Goal: Task Accomplishment & Management: Use online tool/utility

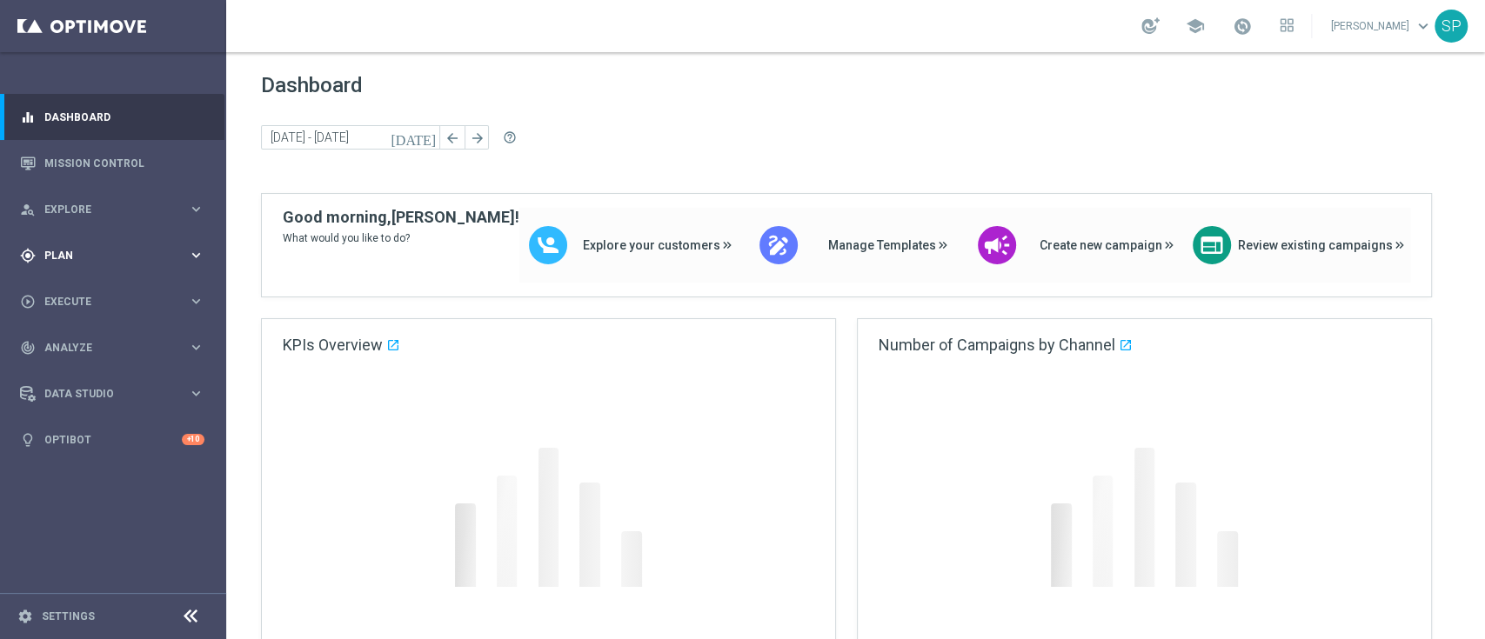
click at [118, 248] on div "gps_fixed Plan" at bounding box center [104, 256] width 168 height 16
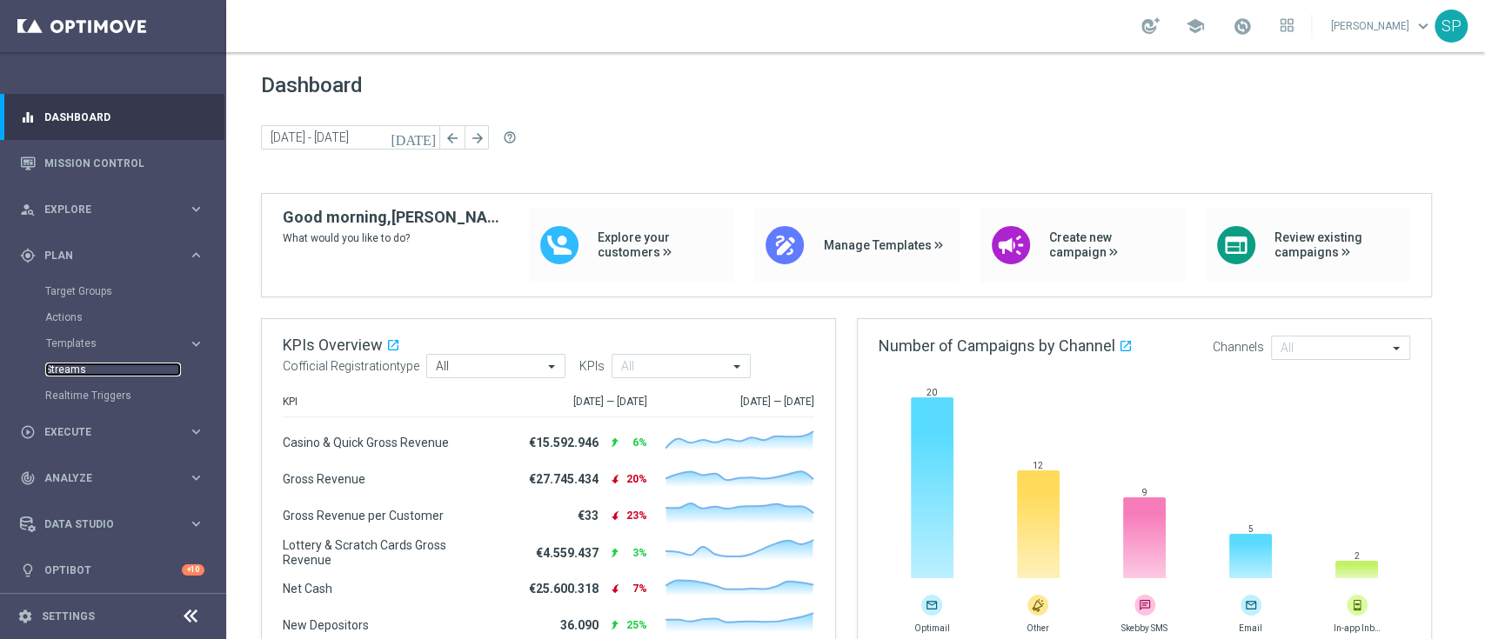
click at [68, 365] on link "Streams" at bounding box center [113, 370] width 136 height 14
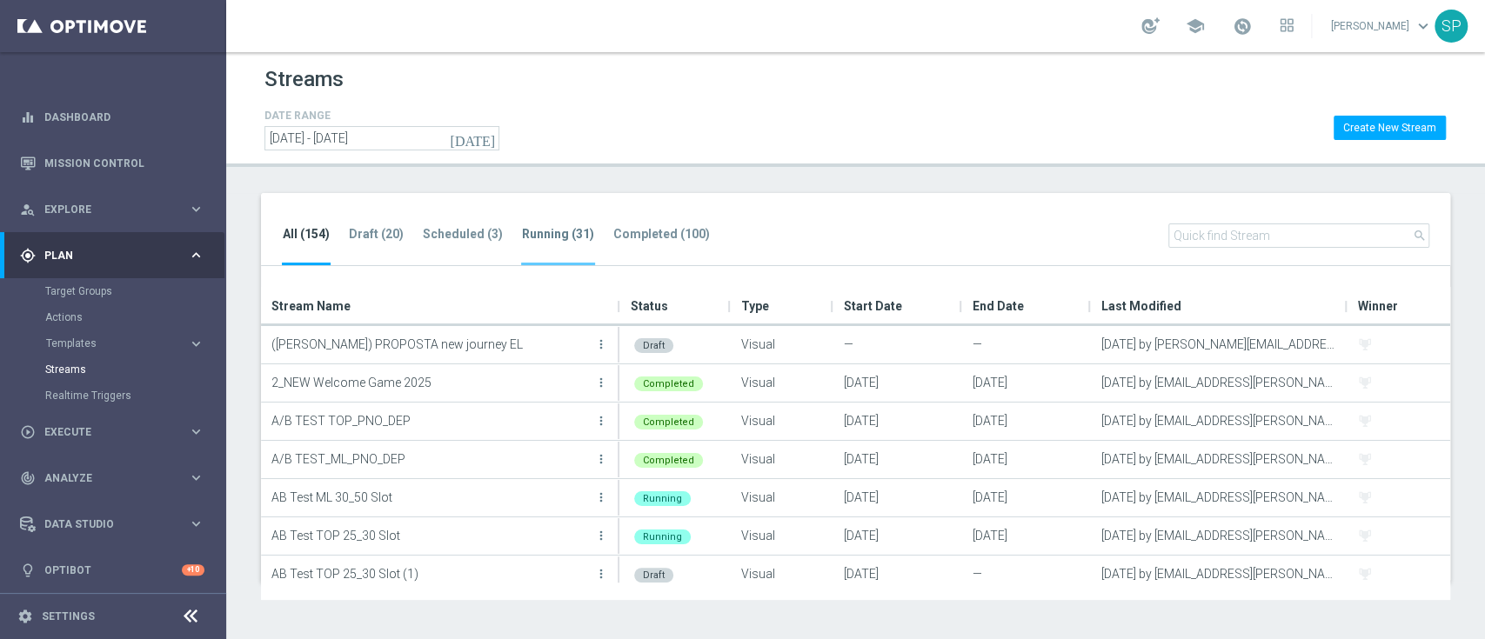
click at [526, 243] on li "Running (31)" at bounding box center [558, 244] width 74 height 41
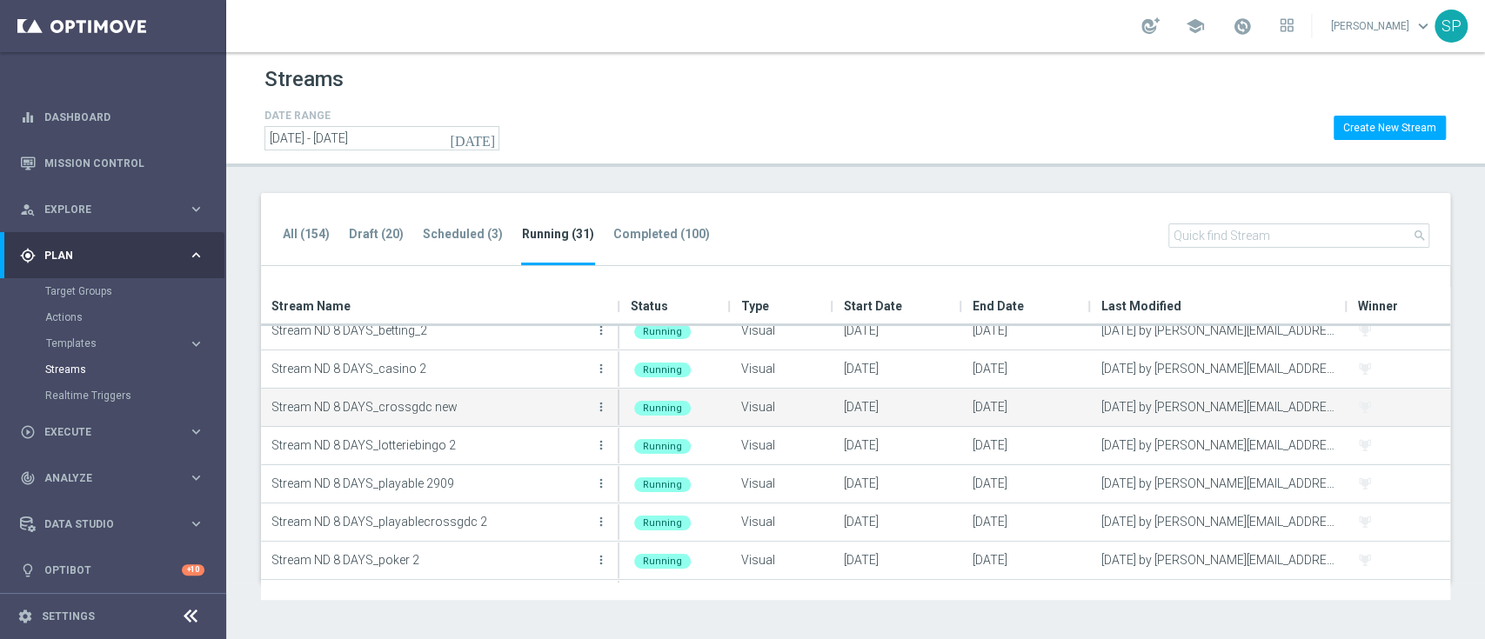
scroll to position [667, 0]
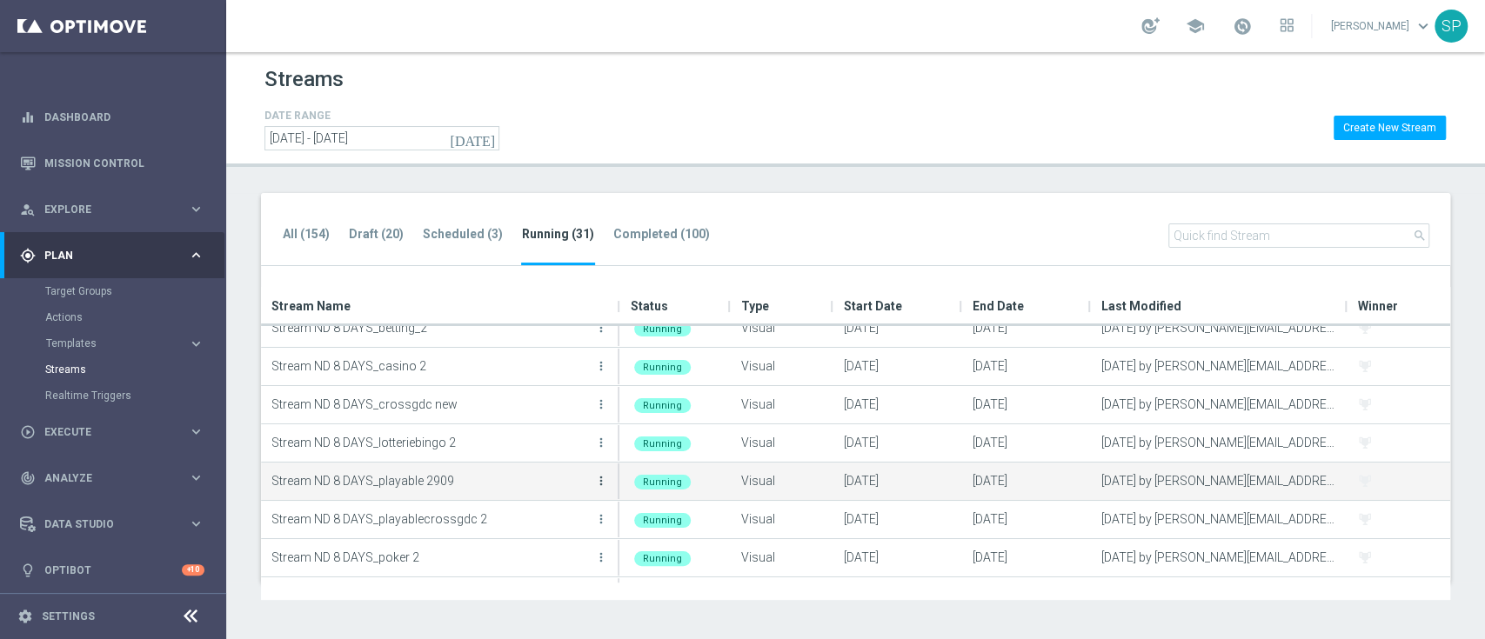
click at [605, 484] on icon "more_vert" at bounding box center [601, 481] width 14 height 14
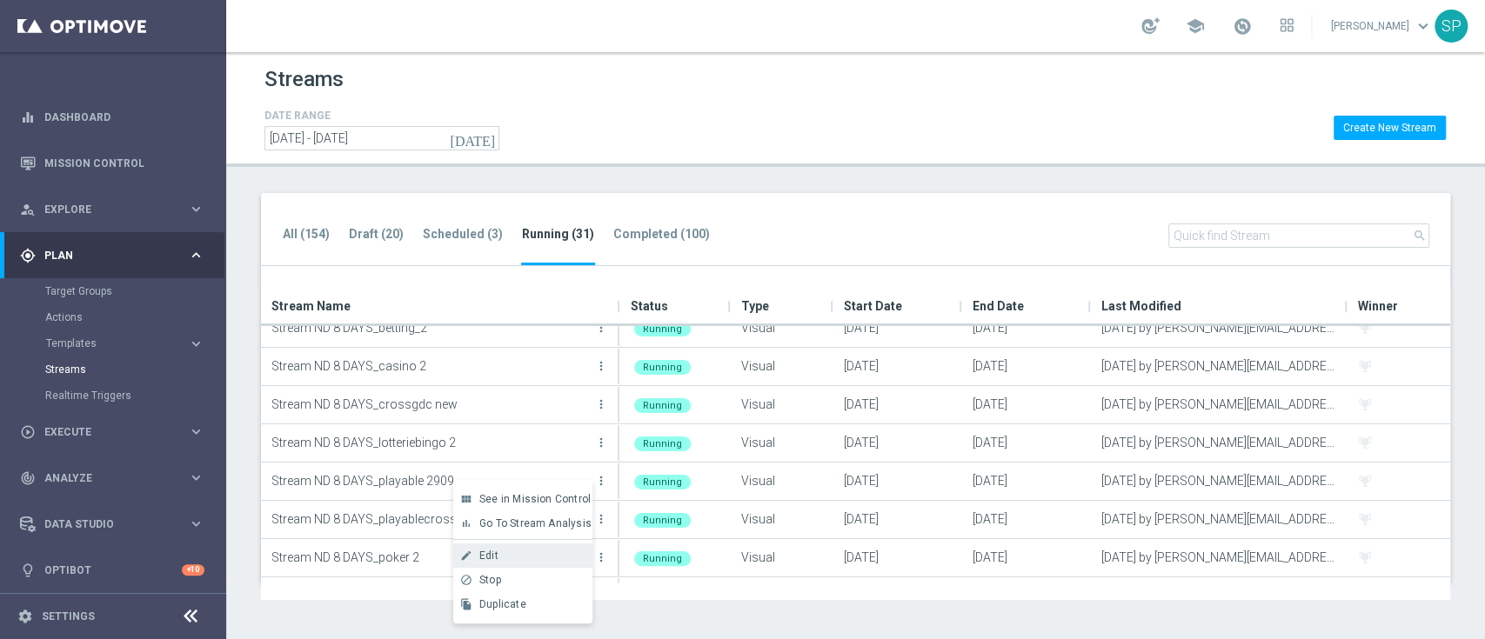
click at [564, 548] on div "create Edit" at bounding box center [522, 556] width 139 height 24
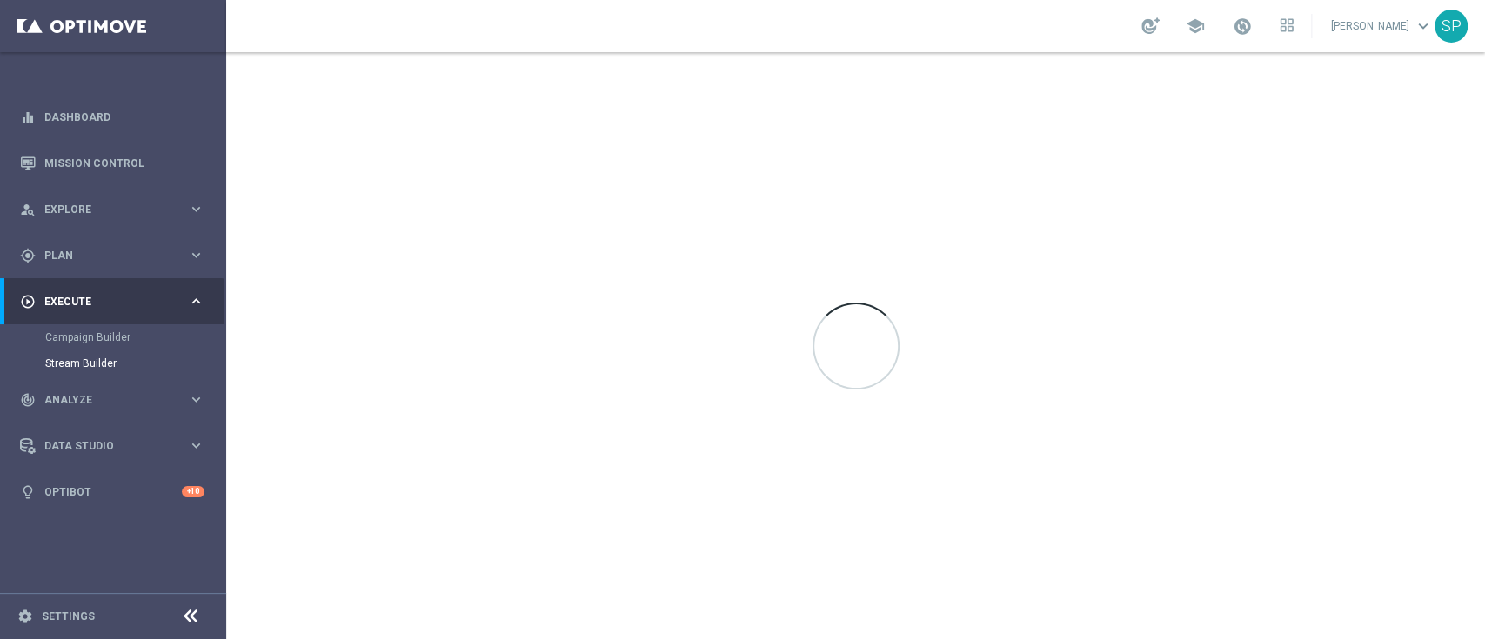
click at [1327, 396] on div at bounding box center [855, 345] width 1259 height 587
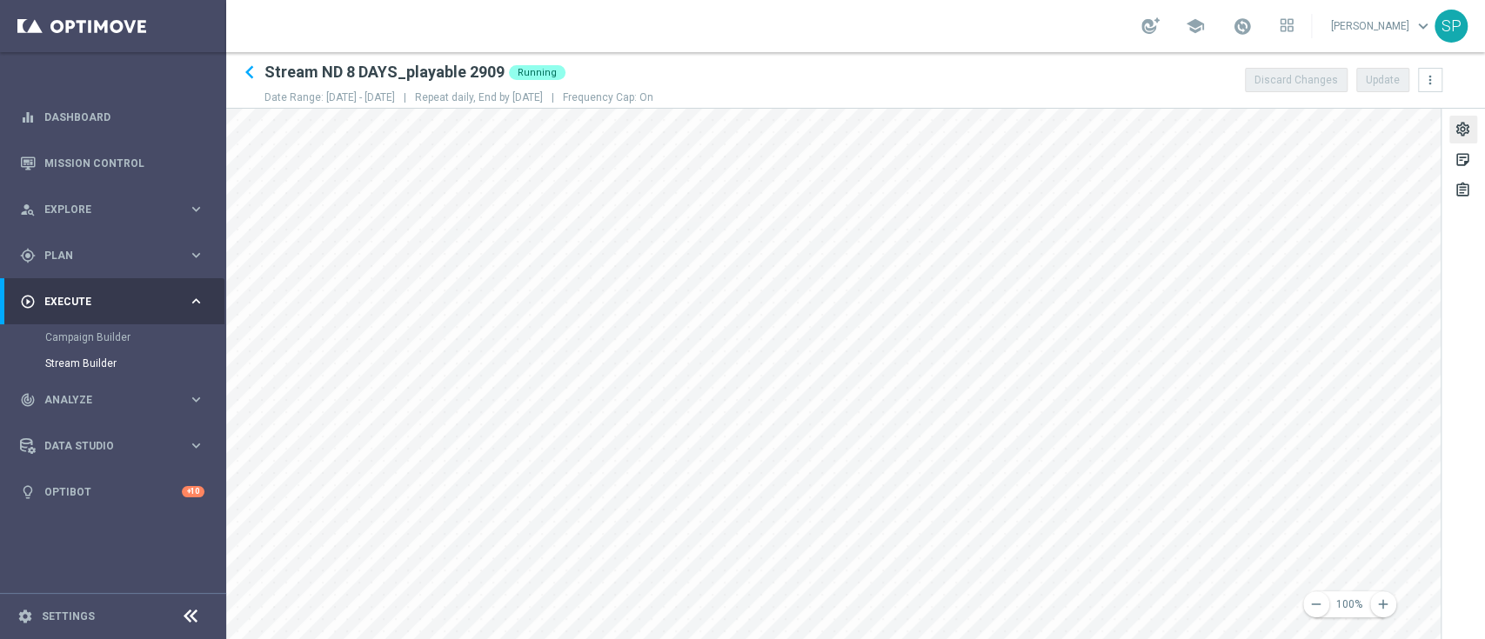
click at [1469, 123] on div "settings" at bounding box center [1462, 132] width 17 height 23
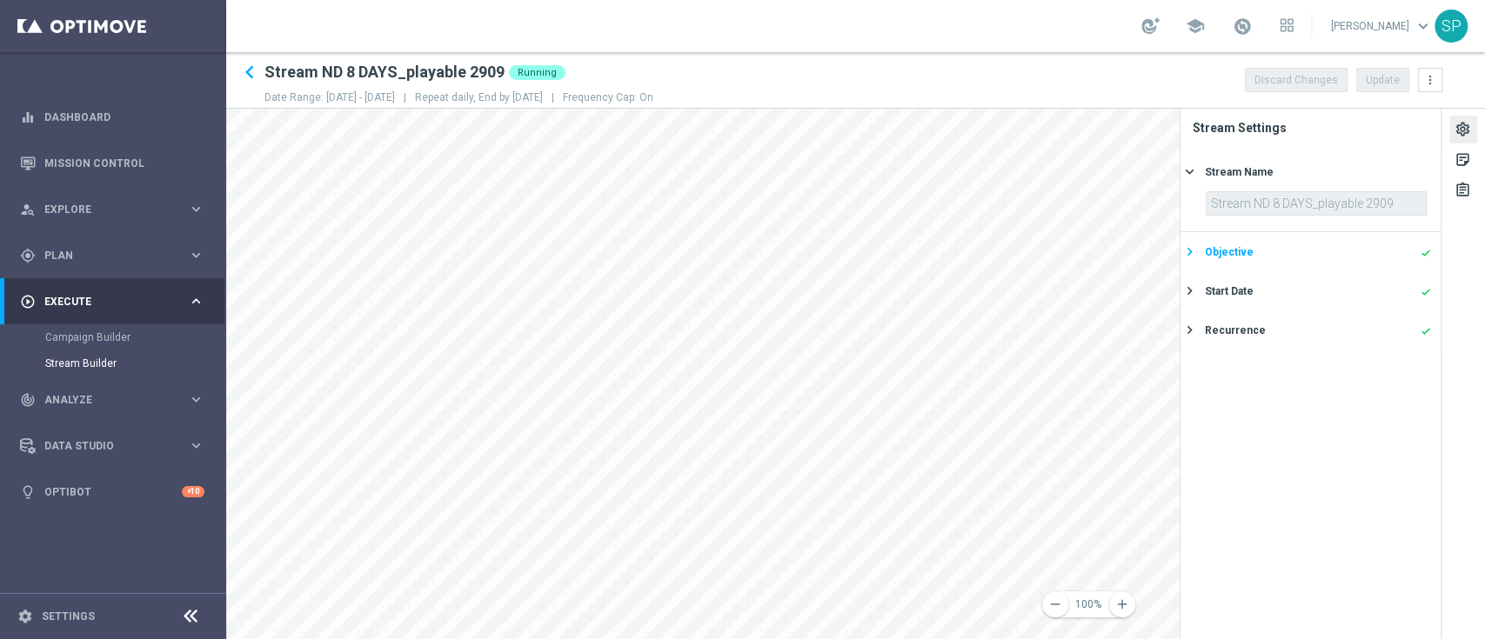
click at [1325, 254] on div "Objective done" at bounding box center [1318, 252] width 226 height 16
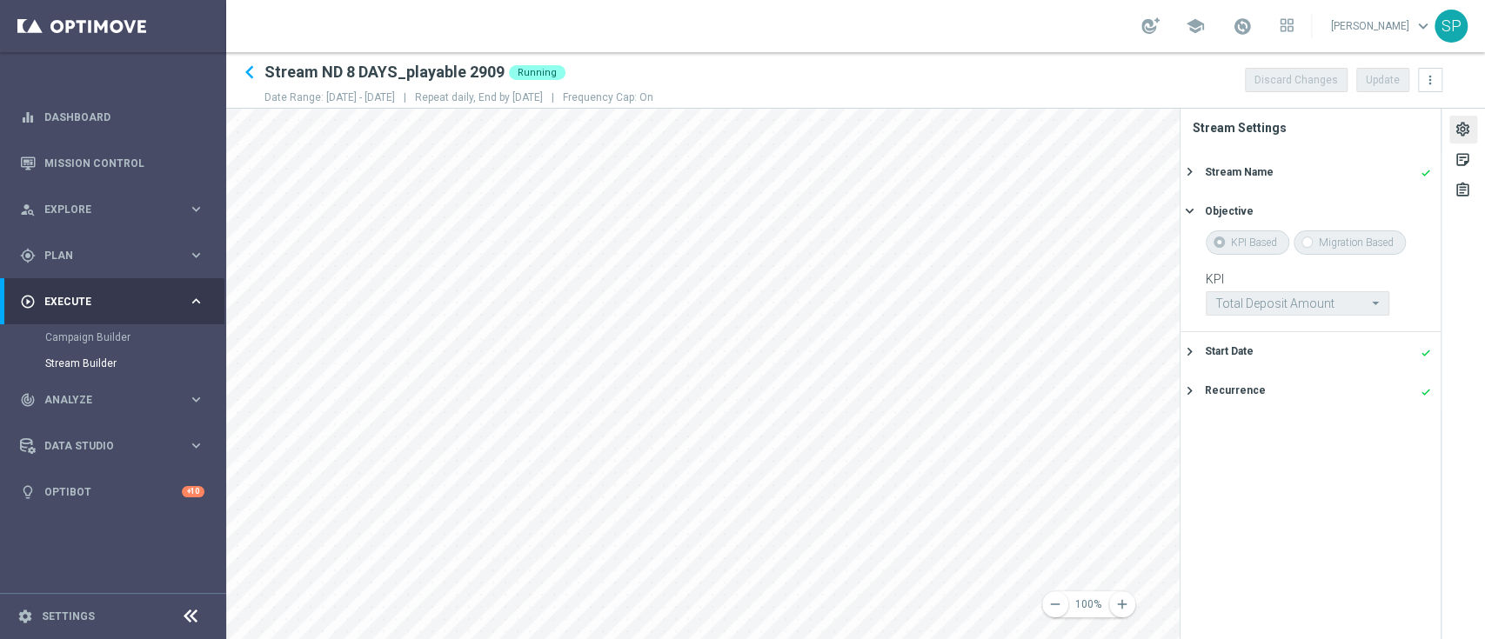
click at [1354, 365] on div "Start Date done keyboard_arrow_right" at bounding box center [1310, 351] width 260 height 39
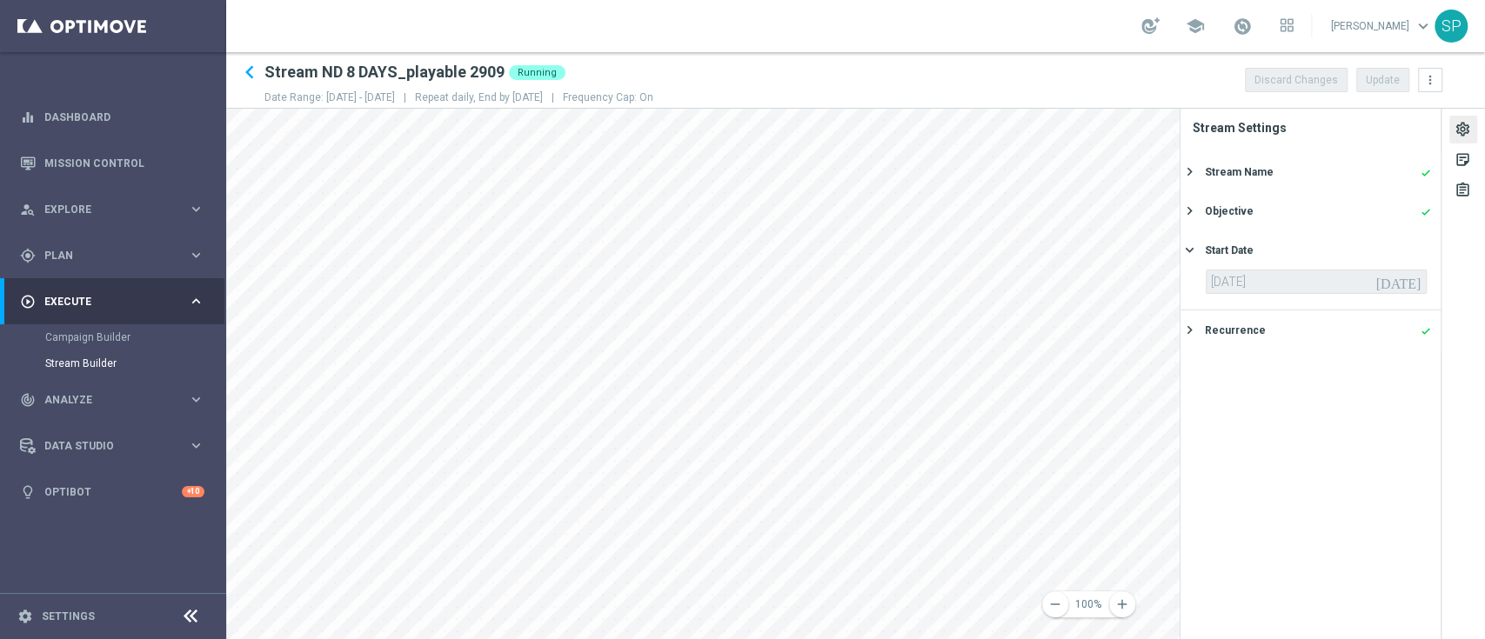
click at [1365, 347] on div "Recurrence done keyboard_arrow_right" at bounding box center [1310, 330] width 260 height 39
